Goal: Task Accomplishment & Management: Complete application form

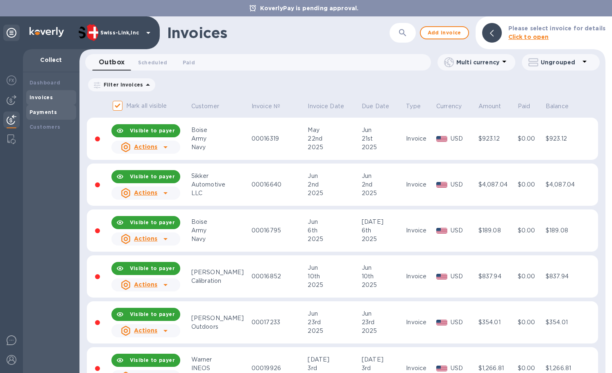
click at [45, 111] on b "Payments" at bounding box center [43, 112] width 27 height 6
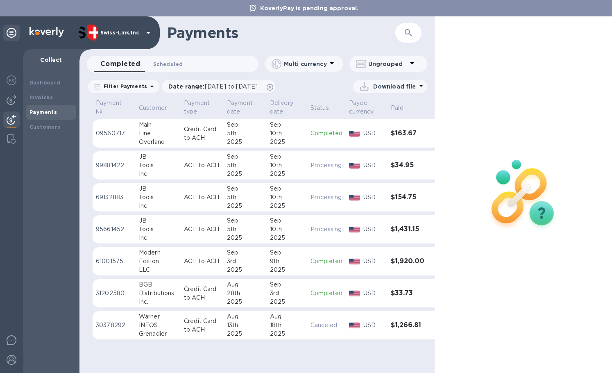
click at [168, 61] on span "Scheduled 0" at bounding box center [168, 64] width 30 height 9
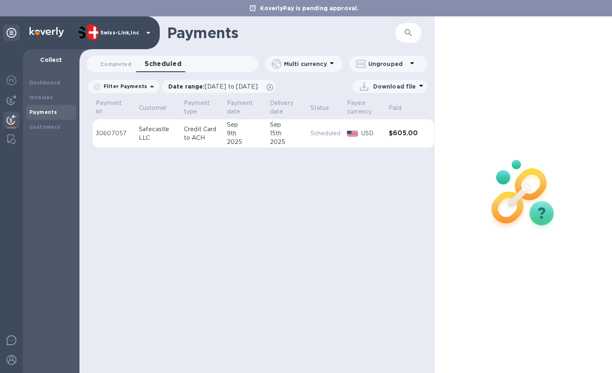
click at [184, 137] on p "Credit Card to ACH" at bounding box center [202, 133] width 36 height 17
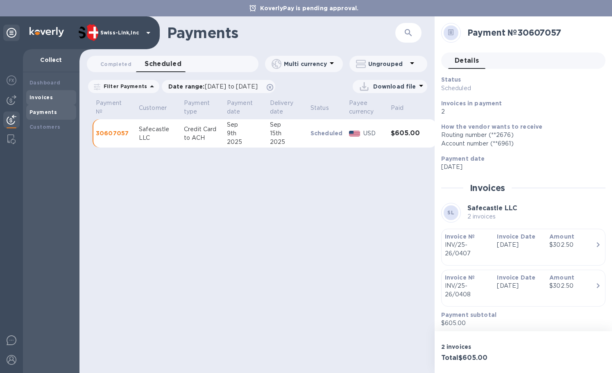
click at [40, 95] on b "Invoices" at bounding box center [41, 97] width 23 height 6
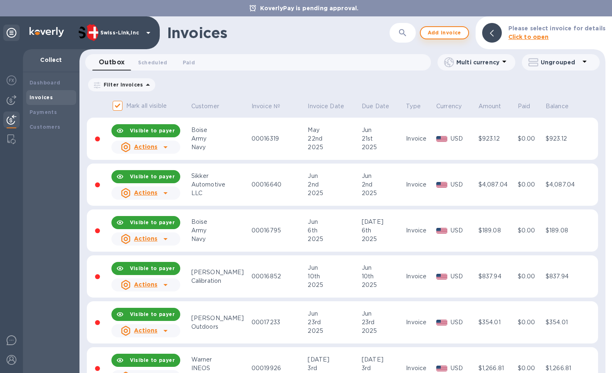
click at [446, 38] on button "Add invoice" at bounding box center [444, 32] width 49 height 13
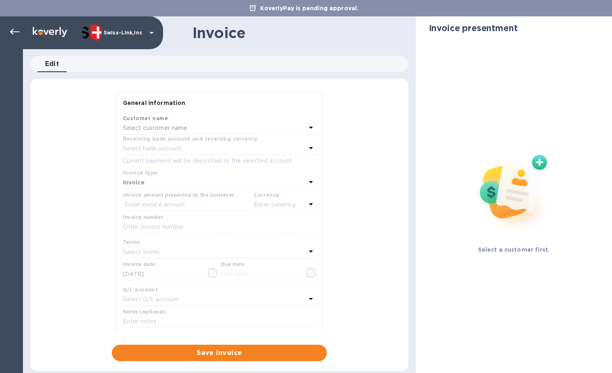
click at [161, 130] on p "Select customer name" at bounding box center [155, 128] width 65 height 9
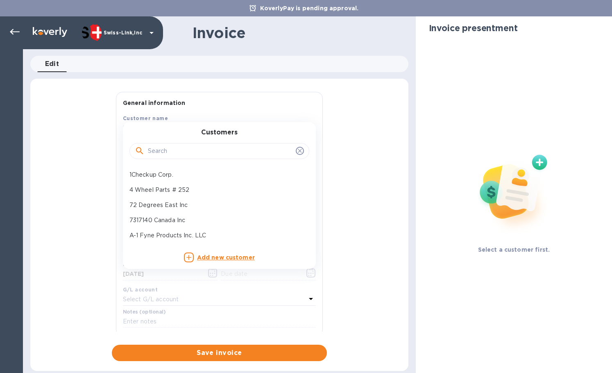
click at [166, 151] on input "text" at bounding box center [220, 151] width 145 height 12
paste input "Overland Addict LLC"
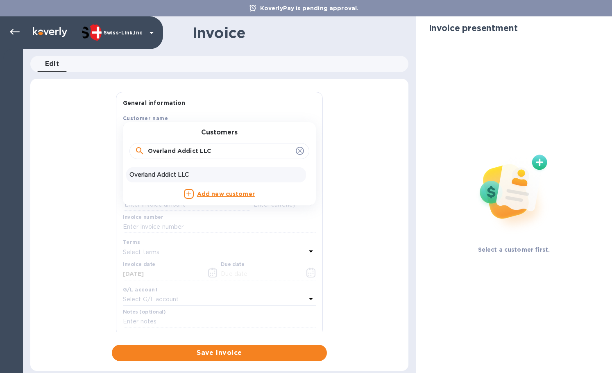
type input "Overland Addict LLC"
click at [179, 175] on p "Overland Addict LLC" at bounding box center [216, 175] width 173 height 9
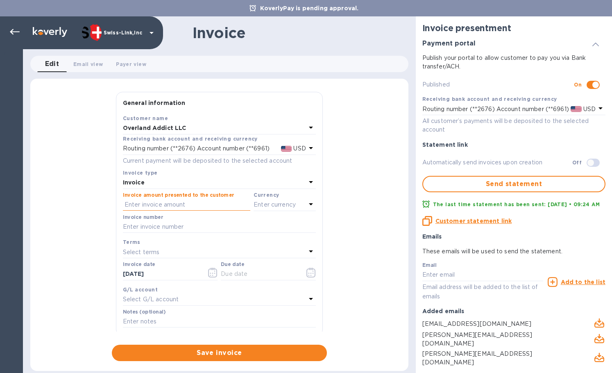
click at [159, 209] on input "text" at bounding box center [186, 205] width 127 height 12
click at [166, 227] on input "text" at bounding box center [219, 227] width 193 height 12
paste input "INV/25-26/0420"
type input "INV/25-26/0420"
click at [168, 211] on div "Invoice amount presented to the customer" at bounding box center [186, 202] width 131 height 22
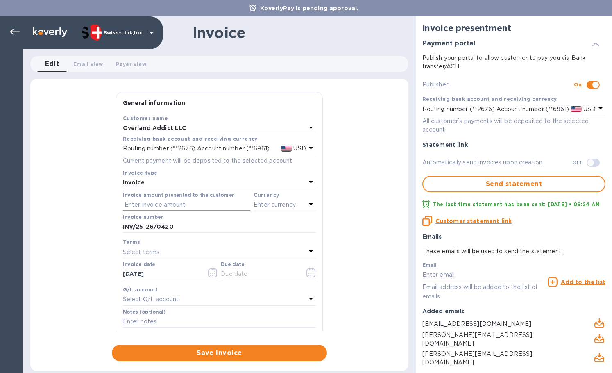
click at [175, 205] on input "text" at bounding box center [186, 205] width 127 height 12
paste input "84.93"
type input "84.93"
click at [257, 203] on p "Enter currency" at bounding box center [275, 204] width 42 height 9
click at [240, 223] on p "US Dollar" at bounding box center [271, 225] width 63 height 9
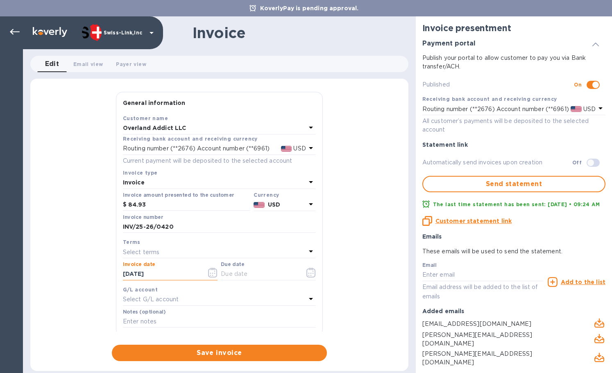
drag, startPoint x: 179, startPoint y: 273, endPoint x: 94, endPoint y: 272, distance: 84.4
click at [94, 272] on div "General information Save Customer name Overland Addict LLC Receiving bank accou…" at bounding box center [219, 226] width 378 height 269
click at [259, 273] on input "text" at bounding box center [259, 274] width 77 height 12
paste input "[DATE]"
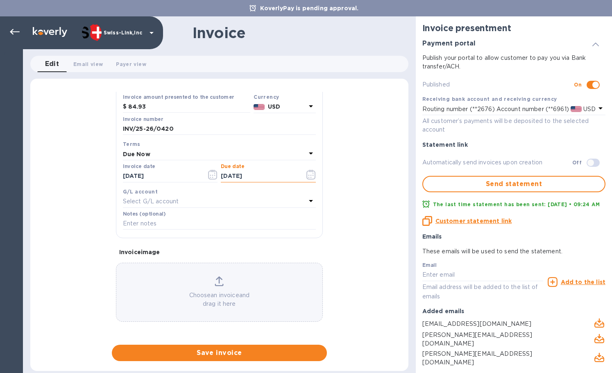
type input "[DATE]"
click at [151, 221] on input "text" at bounding box center [219, 224] width 193 height 12
paste input "3715-12947"
type input "3715-12947"
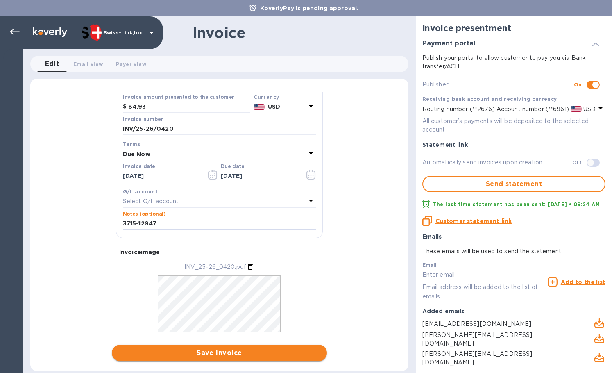
click at [219, 351] on span "Save invoice" at bounding box center [219, 353] width 202 height 10
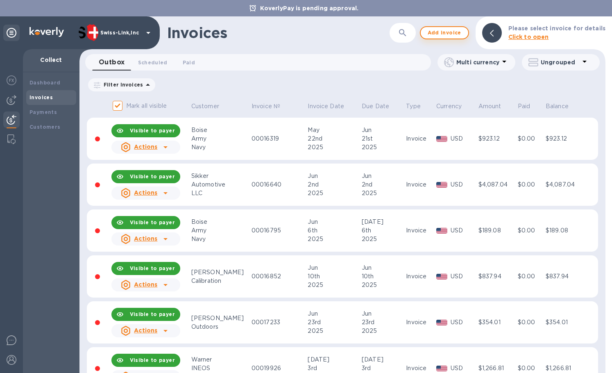
click at [437, 31] on span "Add invoice" at bounding box center [445, 33] width 34 height 10
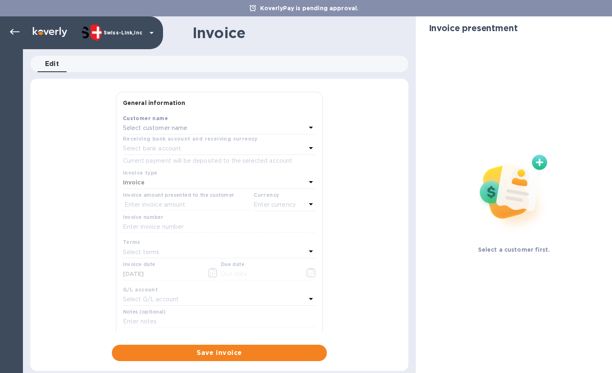
click at [197, 127] on div "Select customer name" at bounding box center [214, 128] width 183 height 11
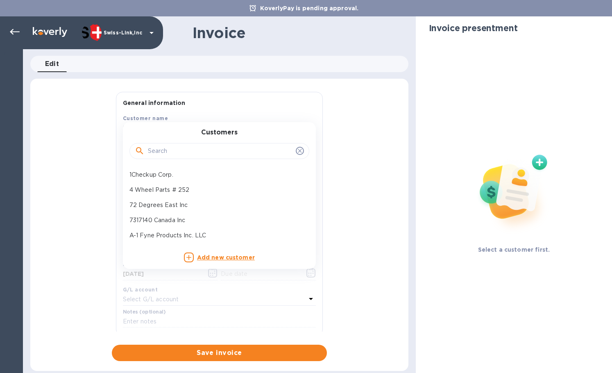
click at [195, 148] on input "text" at bounding box center [220, 151] width 145 height 12
paste input "Overland Addict LLC"
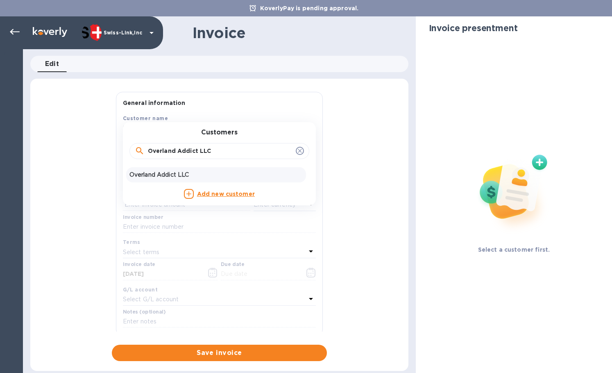
type input "Overland Addict LLC"
click at [185, 174] on p "Overland Addict LLC" at bounding box center [216, 175] width 173 height 9
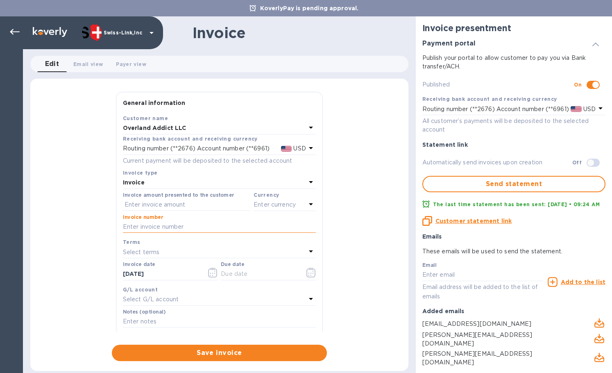
click at [175, 229] on input "text" at bounding box center [219, 227] width 193 height 12
paste input "INV/25-26/0421"
type input "INV/25-26/0421"
drag, startPoint x: 199, startPoint y: 205, endPoint x: 249, endPoint y: 209, distance: 50.2
click at [199, 205] on input "text" at bounding box center [186, 205] width 127 height 12
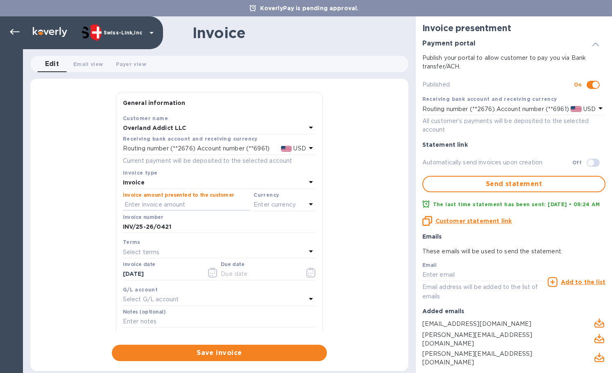
paste input "84.95"
type input "84.95"
click at [279, 209] on p "Enter currency" at bounding box center [275, 204] width 42 height 9
click at [232, 224] on div "USD" at bounding box center [205, 226] width 66 height 12
click at [99, 275] on div "General information Save Customer name Overland Addict LLC Receiving bank accou…" at bounding box center [219, 226] width 378 height 269
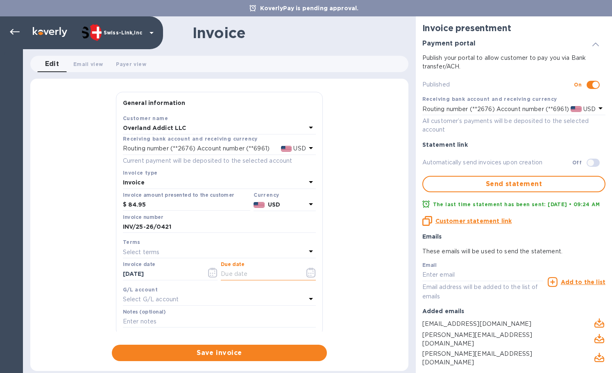
click at [229, 277] on input "text" at bounding box center [259, 274] width 77 height 12
paste input "[DATE]"
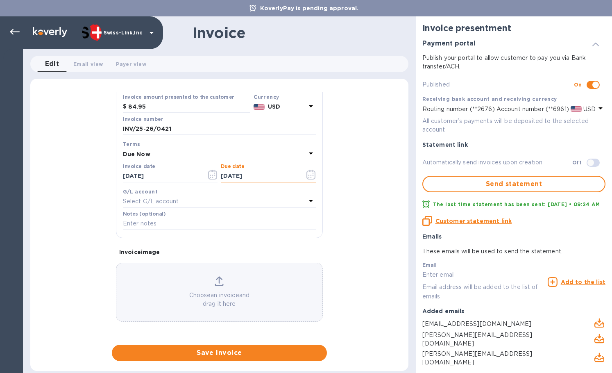
type input "[DATE]"
click at [133, 222] on input "text" at bounding box center [219, 224] width 193 height 12
paste input "3712-12930"
type input "3712-12930"
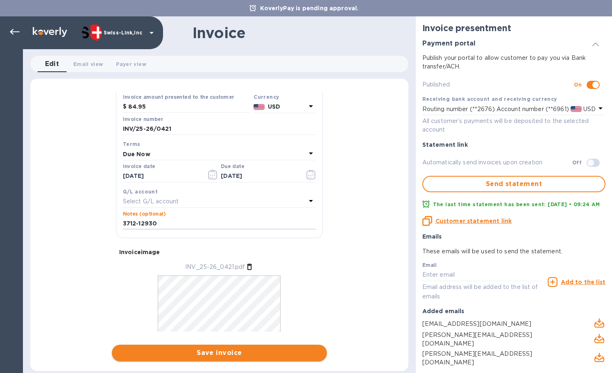
click at [220, 352] on span "Save invoice" at bounding box center [219, 353] width 202 height 10
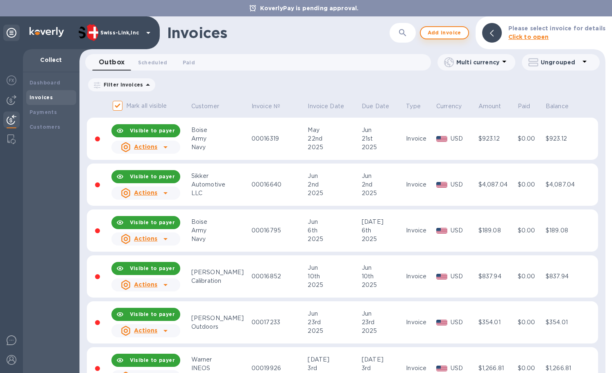
click at [427, 34] on button "Add invoice" at bounding box center [444, 32] width 49 height 13
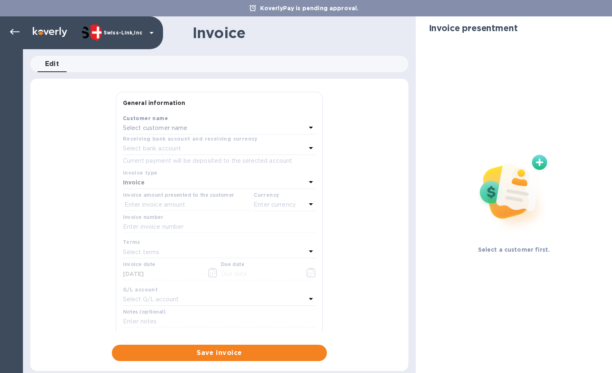
click at [179, 131] on p "Select customer name" at bounding box center [155, 128] width 65 height 9
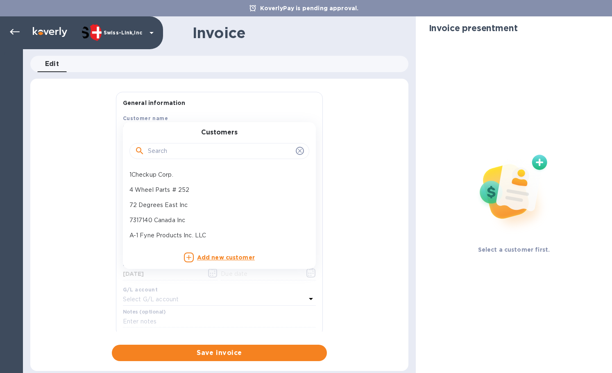
click at [188, 153] on input "text" at bounding box center [220, 151] width 145 height 12
paste input "Overland Addic"
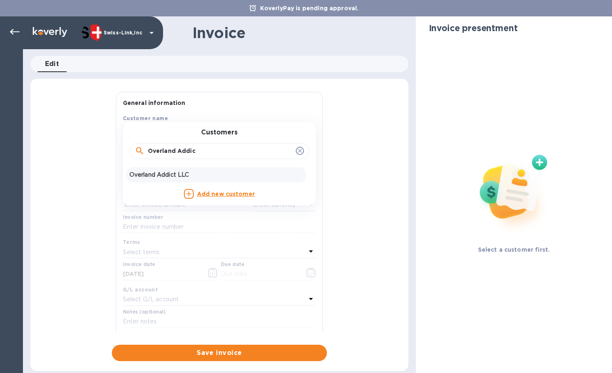
type input "Overland Addic"
click at [180, 175] on p "Overland Addict LLC" at bounding box center [216, 175] width 173 height 9
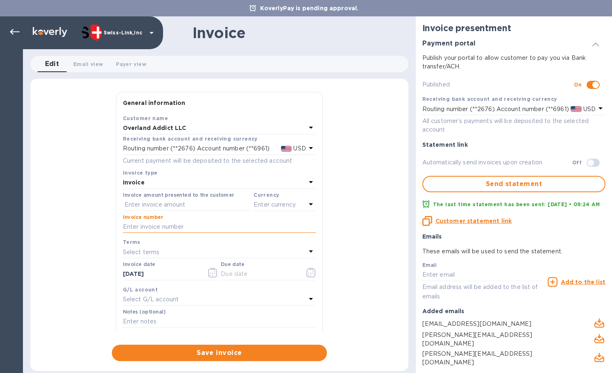
click at [169, 225] on input "text" at bounding box center [219, 227] width 193 height 12
paste input "INV/25-26/0422"
type input "INV/25-26/0422"
click at [180, 210] on input "text" at bounding box center [186, 205] width 127 height 12
paste input "78.58"
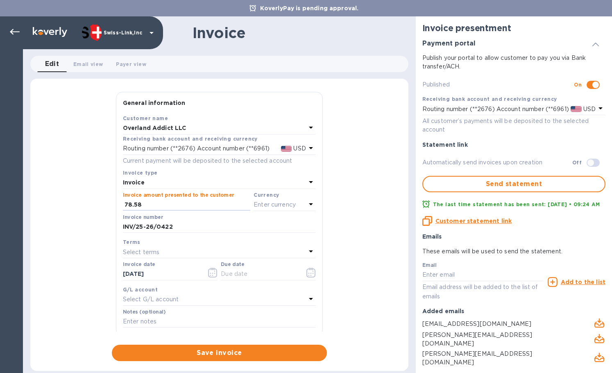
type input "78.58"
click at [261, 202] on p "Enter currency" at bounding box center [275, 204] width 42 height 9
click at [224, 218] on div "USD US Dollar" at bounding box center [239, 225] width 136 height 15
drag, startPoint x: 181, startPoint y: 275, endPoint x: 92, endPoint y: 278, distance: 89.0
click at [90, 279] on div "General information Save Customer name Overland Addict LLC Receiving bank accou…" at bounding box center [219, 226] width 378 height 269
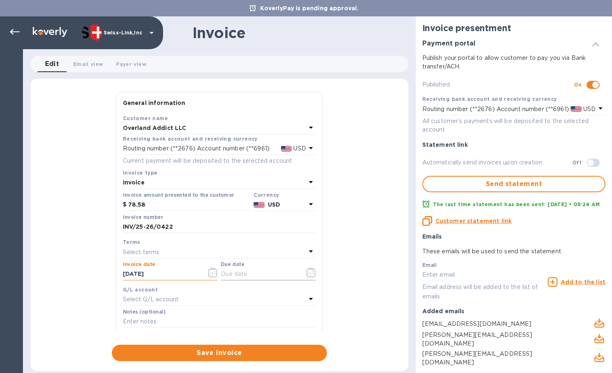
click at [264, 273] on input "text" at bounding box center [259, 274] width 77 height 12
paste input "[DATE]"
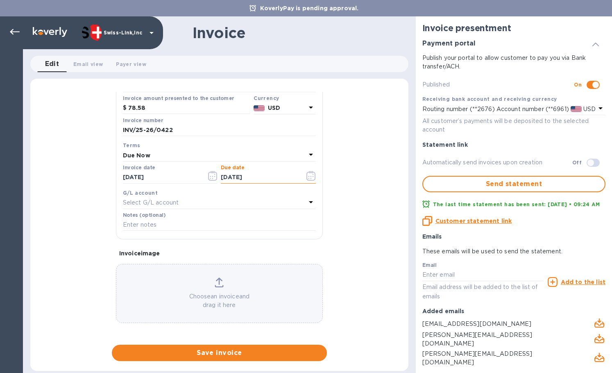
scroll to position [98, 0]
type input "[DATE]"
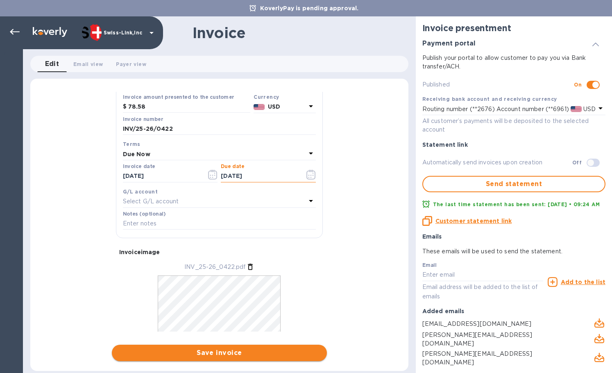
click at [215, 353] on span "Save invoice" at bounding box center [219, 353] width 202 height 10
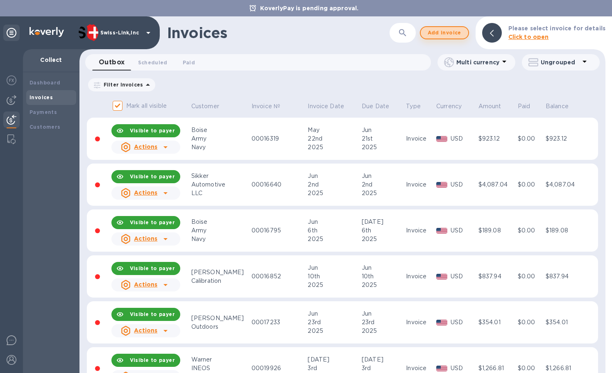
click at [448, 32] on span "Add invoice" at bounding box center [445, 33] width 34 height 10
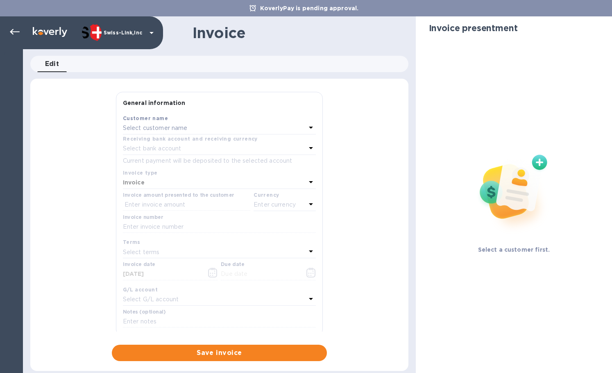
click at [204, 130] on div "Select customer name" at bounding box center [214, 128] width 183 height 11
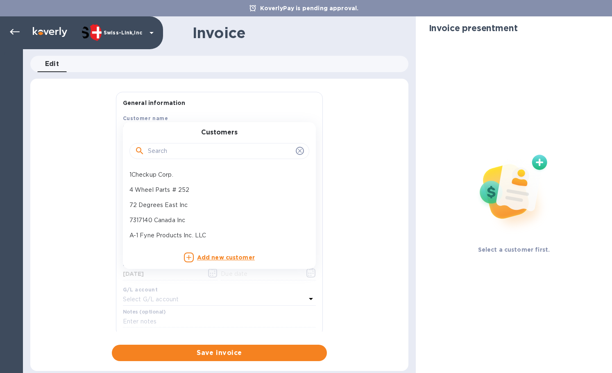
click at [181, 154] on input "text" at bounding box center [220, 151] width 145 height 12
paste input "Overland Ad"
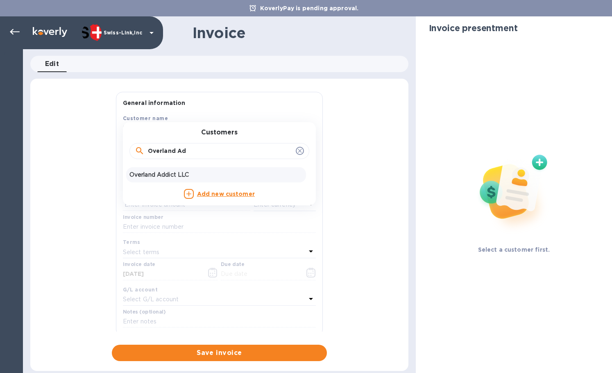
type input "Overland Ad"
click at [190, 177] on p "Overland Addict LLC" at bounding box center [216, 175] width 173 height 9
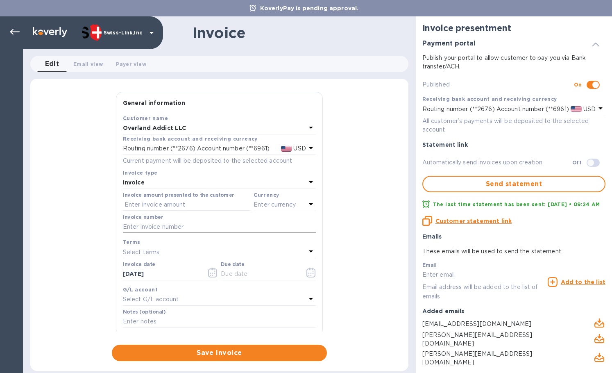
click at [166, 224] on input "text" at bounding box center [219, 227] width 193 height 12
paste input "INV/25-26/0423"
type input "INV/25-26/0423"
drag, startPoint x: 192, startPoint y: 204, endPoint x: 224, endPoint y: 204, distance: 32.0
click at [192, 204] on input "text" at bounding box center [186, 205] width 127 height 12
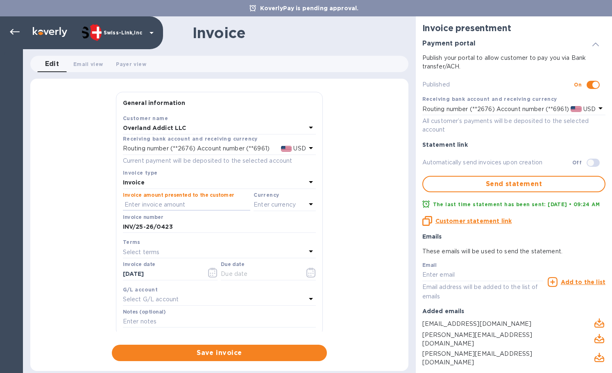
paste input "64.00"
type input "64.00"
click at [261, 207] on p "Enter currency" at bounding box center [275, 204] width 42 height 9
click at [243, 223] on p "US Dollar" at bounding box center [271, 225] width 63 height 9
drag, startPoint x: 177, startPoint y: 274, endPoint x: 127, endPoint y: 277, distance: 50.1
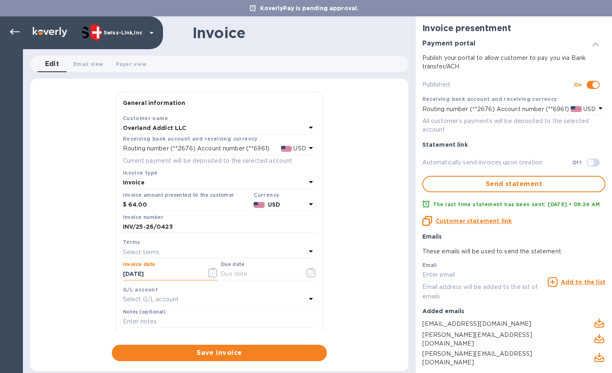
click at [109, 277] on div "General information Save Customer name Overland Addict LLC Receiving bank accou…" at bounding box center [219, 226] width 378 height 269
click at [265, 275] on input "text" at bounding box center [259, 274] width 77 height 12
paste input "[DATE]"
type input "[DATE]"
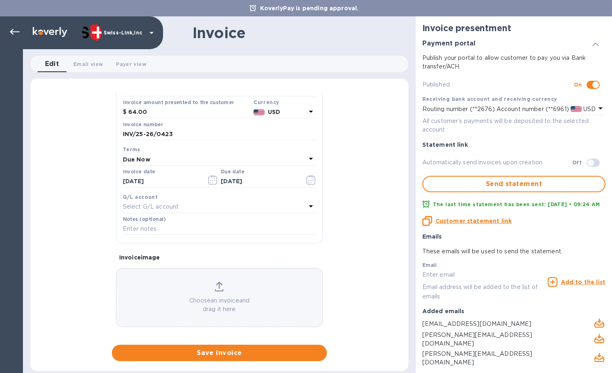
scroll to position [98, 0]
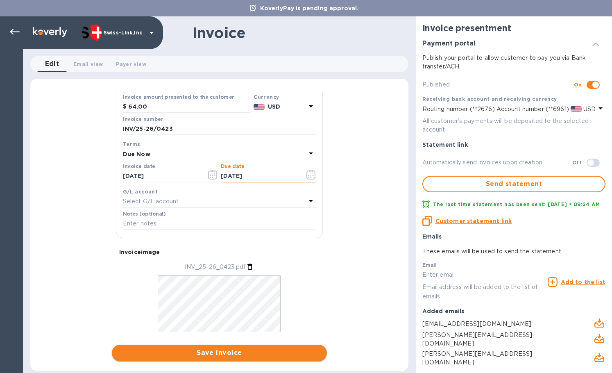
click at [216, 347] on button "Save invoice" at bounding box center [219, 353] width 215 height 16
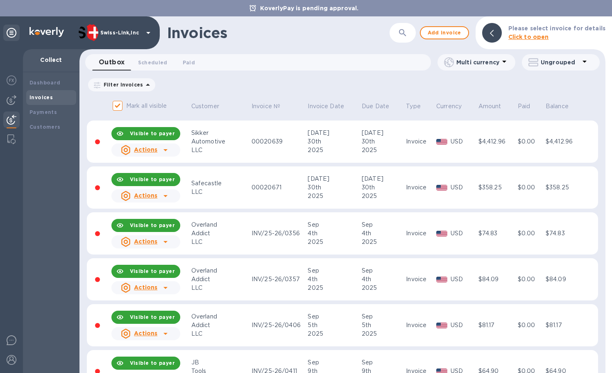
scroll to position [451, 0]
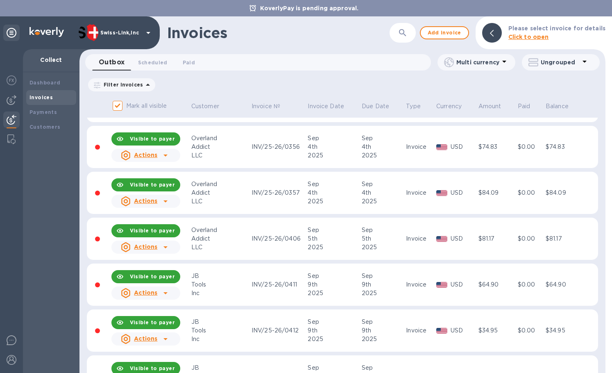
click at [174, 201] on div "Actions" at bounding box center [146, 201] width 72 height 16
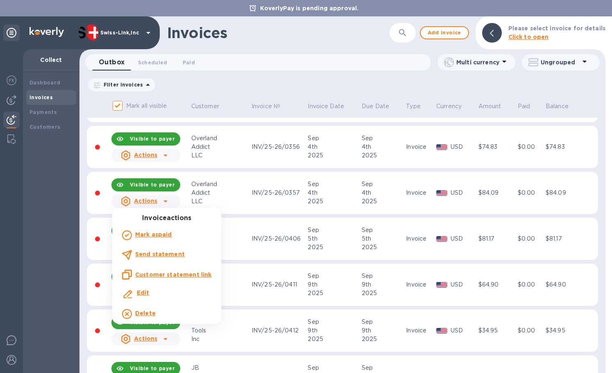
click at [176, 271] on u "Customer statement link" at bounding box center [173, 274] width 76 height 7
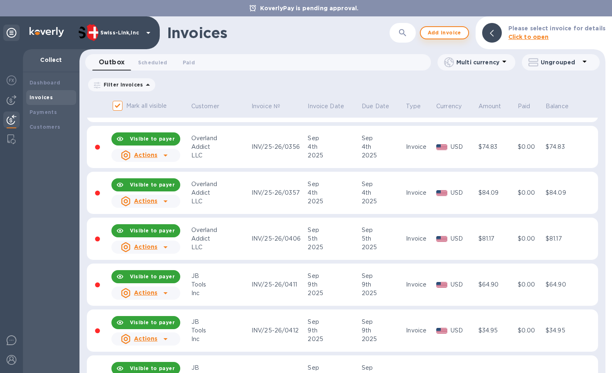
click at [462, 36] on span "Add invoice" at bounding box center [445, 33] width 34 height 10
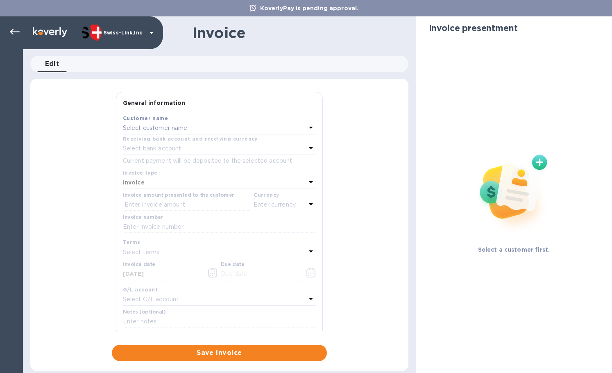
click at [202, 128] on div "Select customer name" at bounding box center [214, 128] width 183 height 11
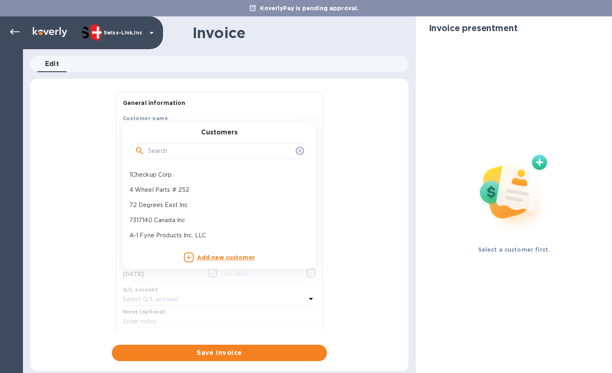
click at [201, 147] on input "text" at bounding box center [220, 151] width 145 height 12
paste input "Canada Inc"
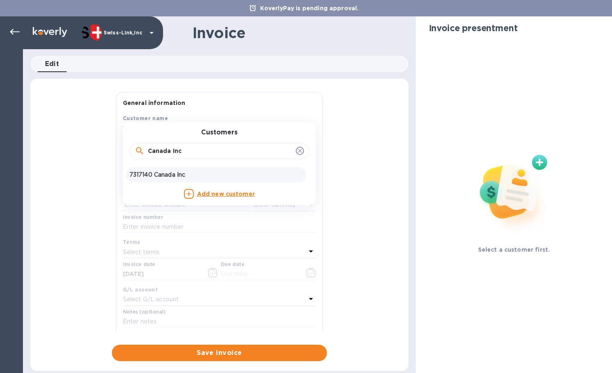
type input "Canada Inc"
click at [196, 174] on p "7317140 Canada Inc" at bounding box center [216, 175] width 173 height 9
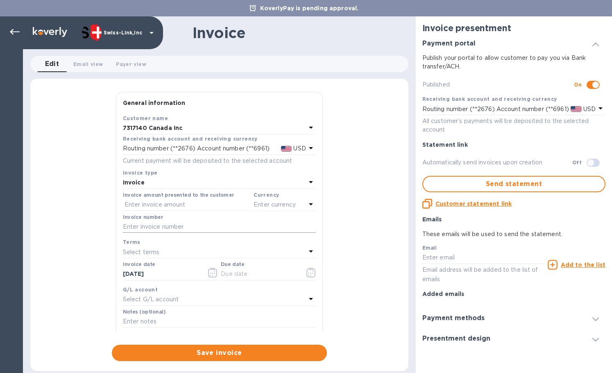
click at [226, 225] on input "text" at bounding box center [219, 227] width 193 height 12
paste input "INV/25-26/0429"
type input "INV/25-26/0429"
click at [166, 203] on input "text" at bounding box center [186, 205] width 127 height 12
paste input "511.42"
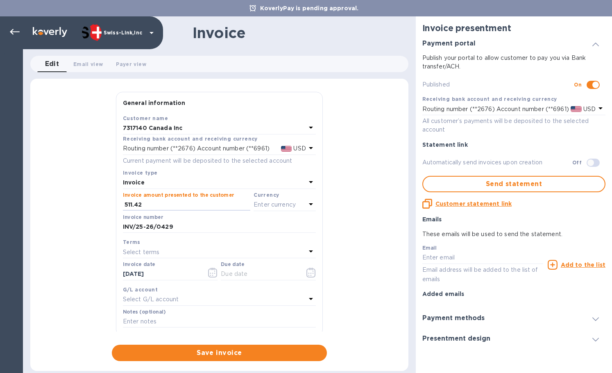
type input "511.42"
click at [264, 206] on p "Enter currency" at bounding box center [275, 204] width 42 height 9
click at [210, 225] on div "USD" at bounding box center [205, 226] width 66 height 12
drag, startPoint x: 164, startPoint y: 276, endPoint x: 119, endPoint y: 276, distance: 45.5
click at [119, 276] on div "Save Customer name 7317140 Canada Inc Receiving bank account and receiving curr…" at bounding box center [219, 225] width 206 height 222
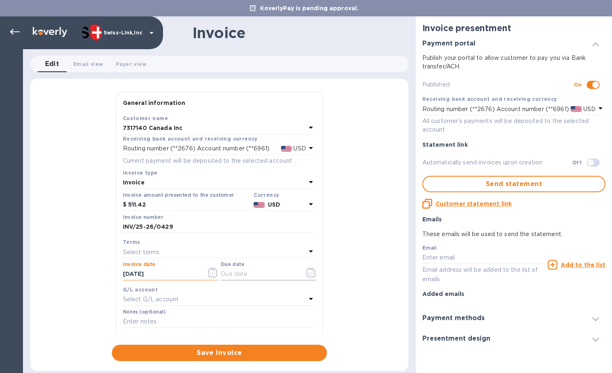
click at [248, 275] on input "text" at bounding box center [259, 274] width 77 height 12
paste input "[DATE]"
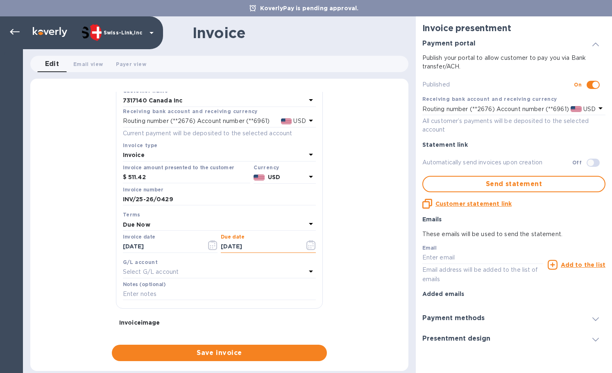
scroll to position [41, 0]
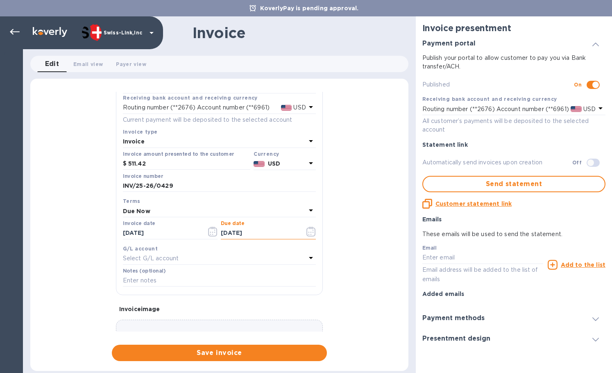
type input "[DATE]"
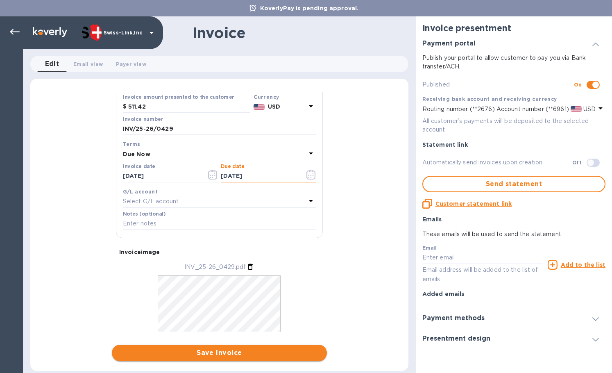
click at [209, 347] on button "Save invoice" at bounding box center [219, 353] width 215 height 16
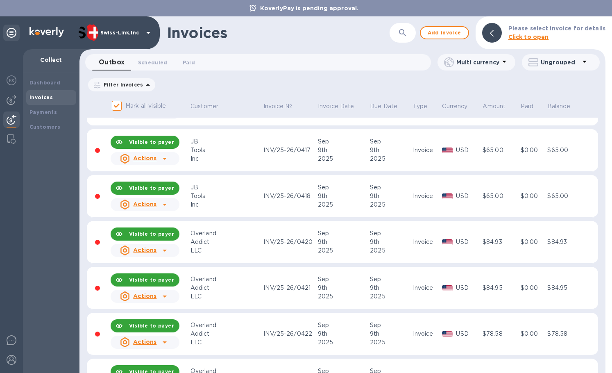
scroll to position [946, 0]
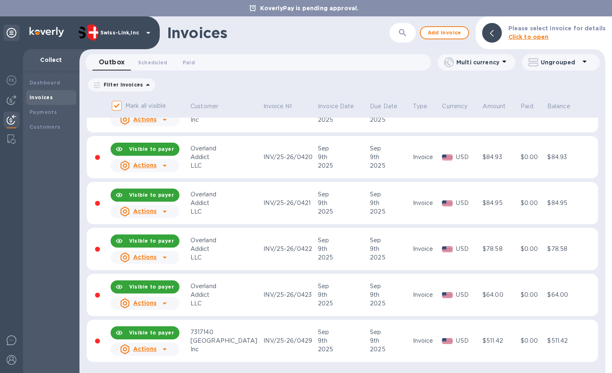
click at [165, 353] on icon at bounding box center [165, 349] width 10 height 10
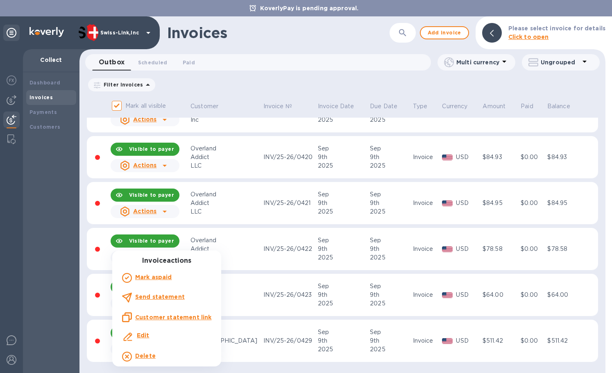
click at [192, 319] on u "Customer statement link" at bounding box center [173, 317] width 76 height 7
